Goal: Check status: Check status

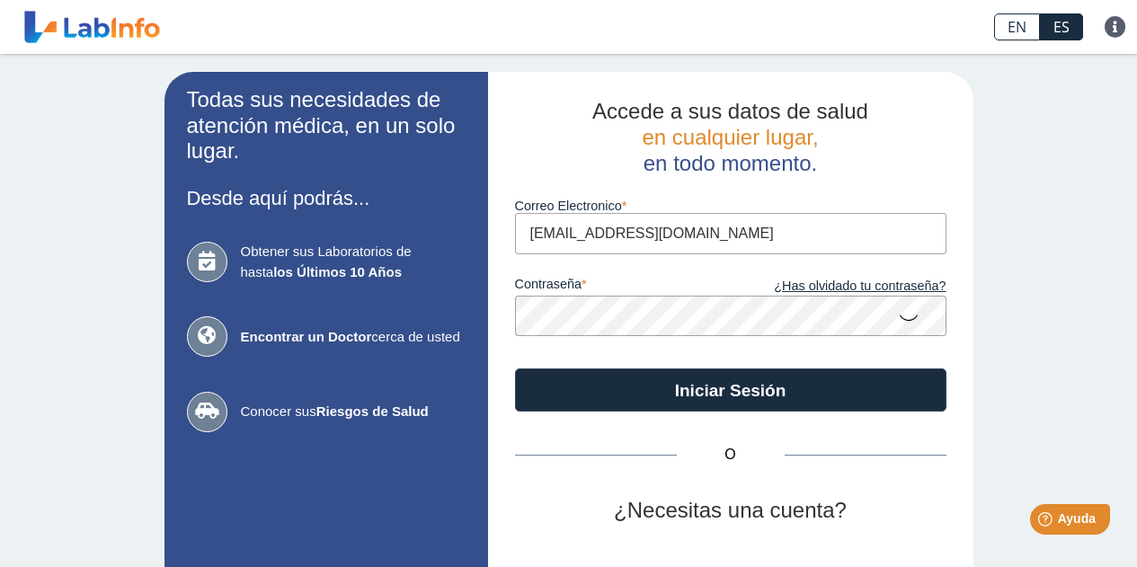
type input "[EMAIL_ADDRESS][DOMAIN_NAME]"
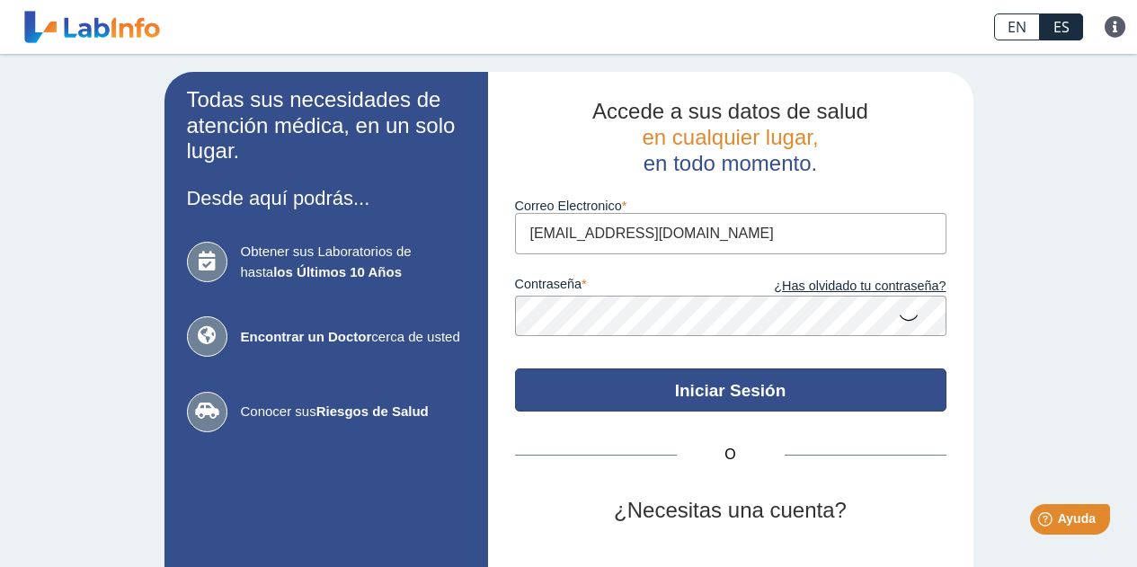
click at [690, 403] on button "Iniciar Sesión" at bounding box center [731, 390] width 432 height 43
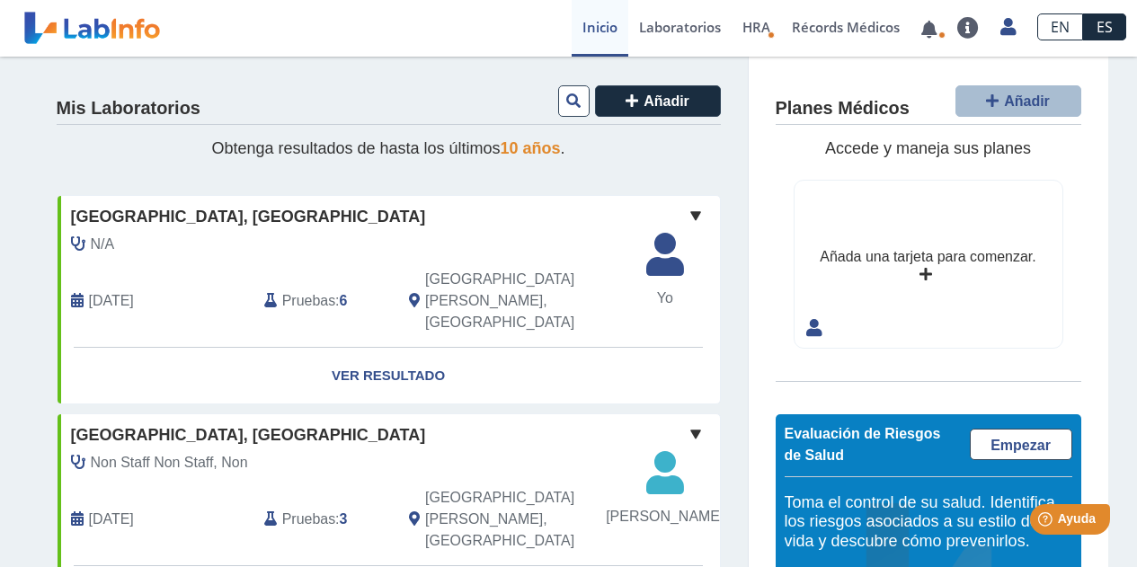
click at [420, 348] on link "Ver Resultado" at bounding box center [389, 376] width 663 height 57
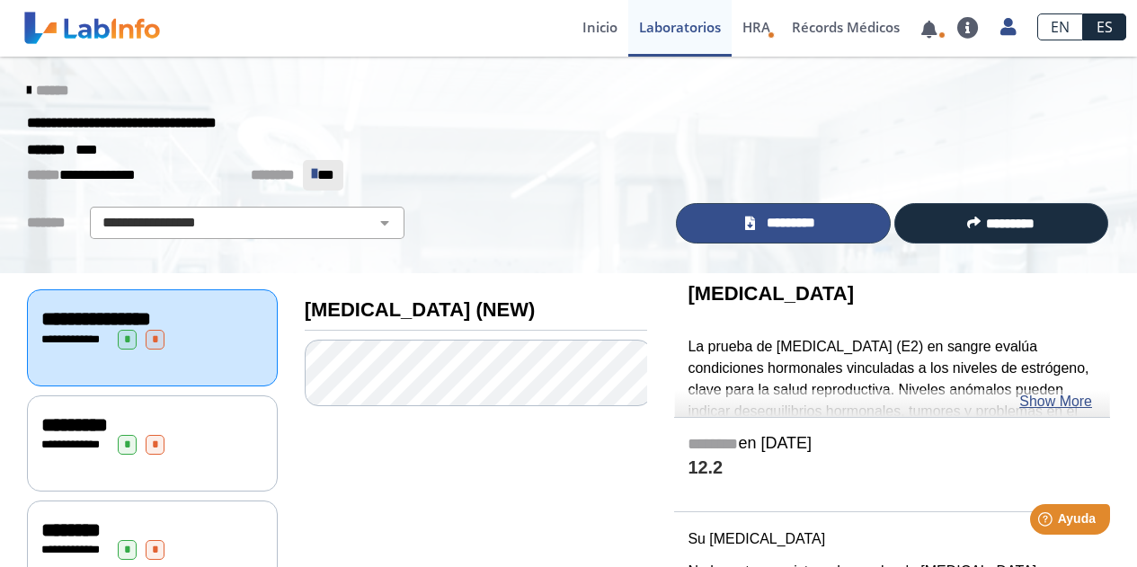
click at [808, 227] on span "*********" at bounding box center [792, 223] width 62 height 21
